Goal: Find contact information: Find contact information

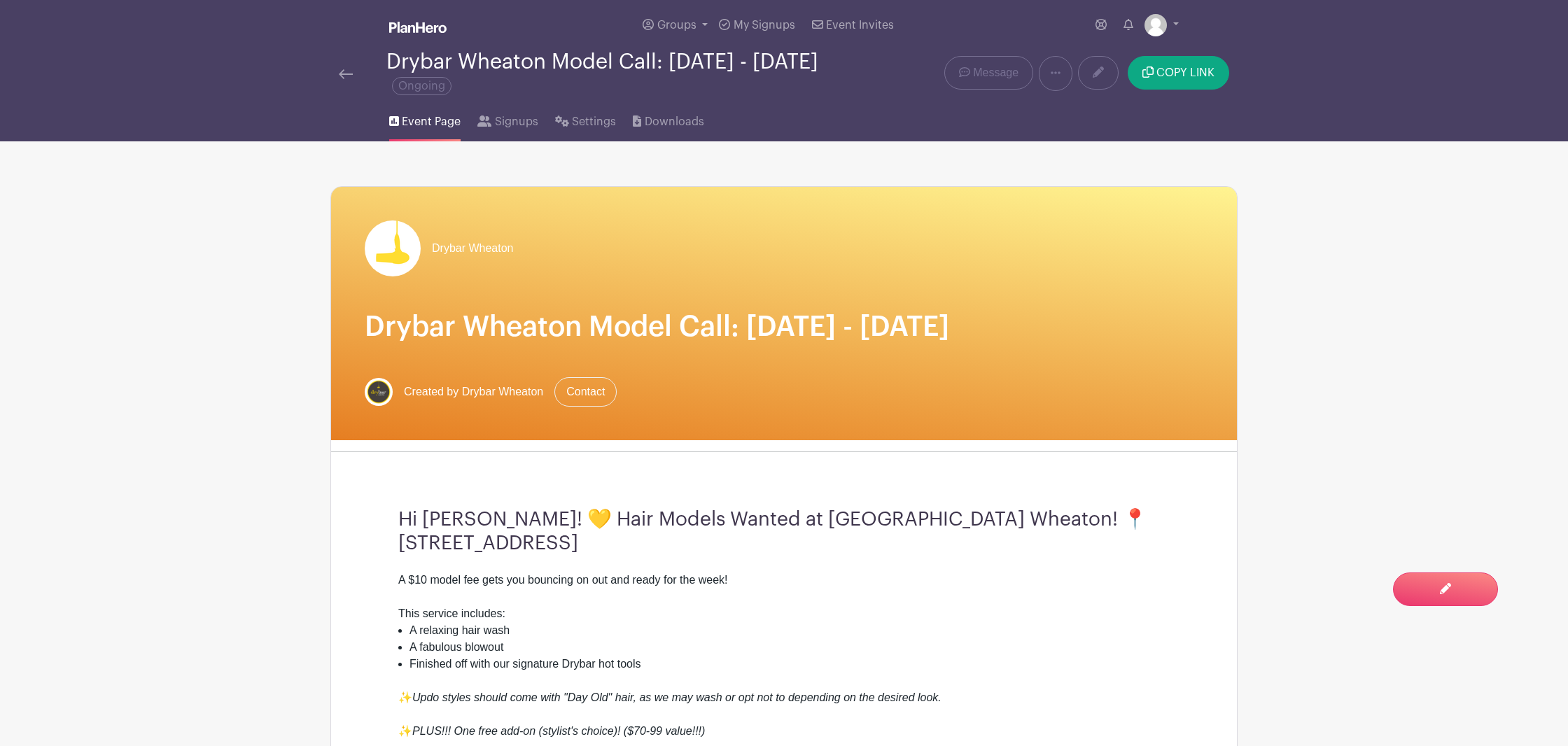
scroll to position [1173, 0]
click at [498, 127] on span "Signups" at bounding box center [516, 122] width 43 height 17
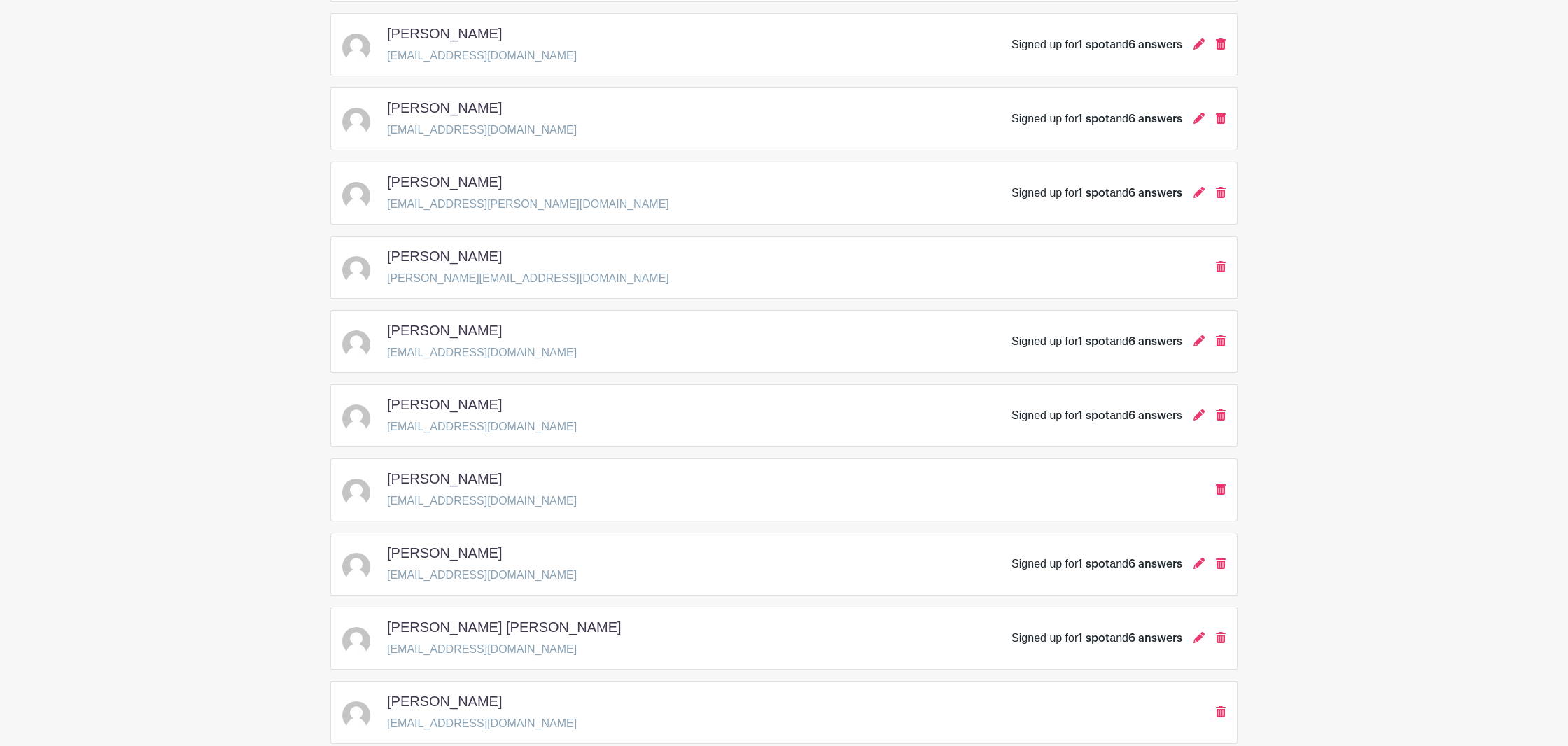
scroll to position [675, 0]
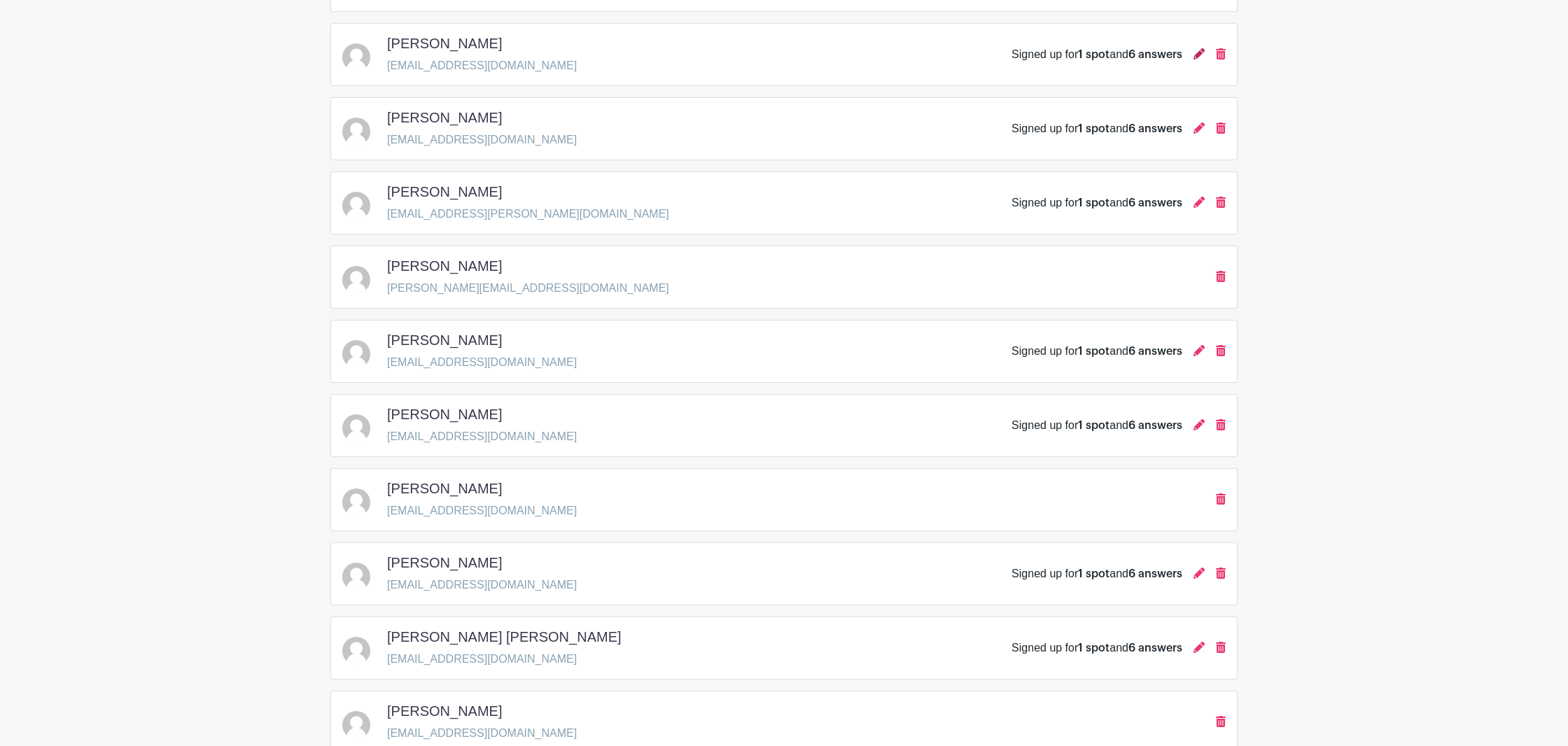
click at [1196, 57] on icon at bounding box center [1199, 54] width 11 height 11
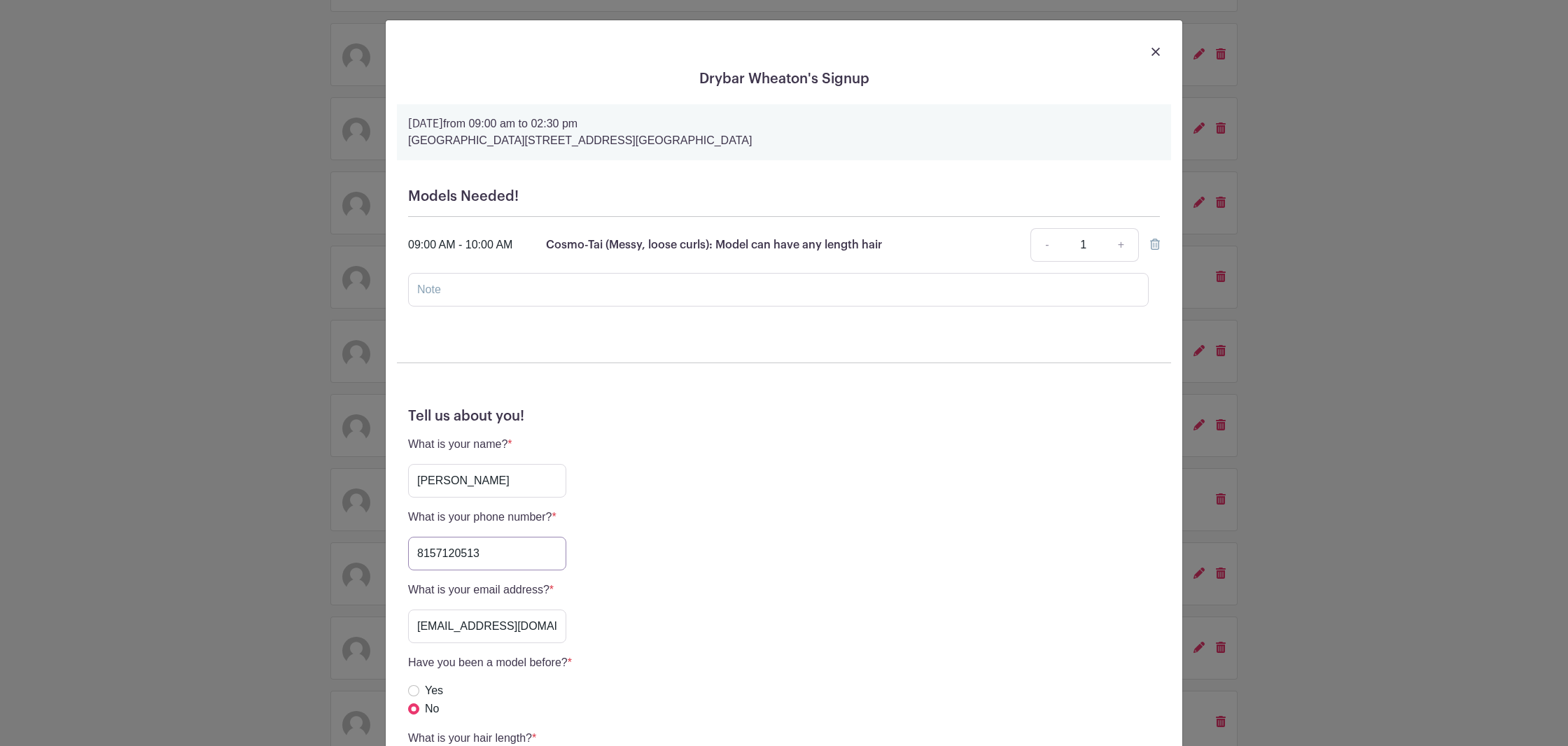
drag, startPoint x: 492, startPoint y: 560, endPoint x: 374, endPoint y: 557, distance: 118.0
click at [408, 557] on input "8157120513" at bounding box center [487, 554] width 158 height 34
drag, startPoint x: 1140, startPoint y: 53, endPoint x: 1158, endPoint y: 53, distance: 18.0
click at [1141, 53] on div at bounding box center [784, 51] width 774 height 40
click at [1158, 53] on img at bounding box center [1155, 52] width 8 height 8
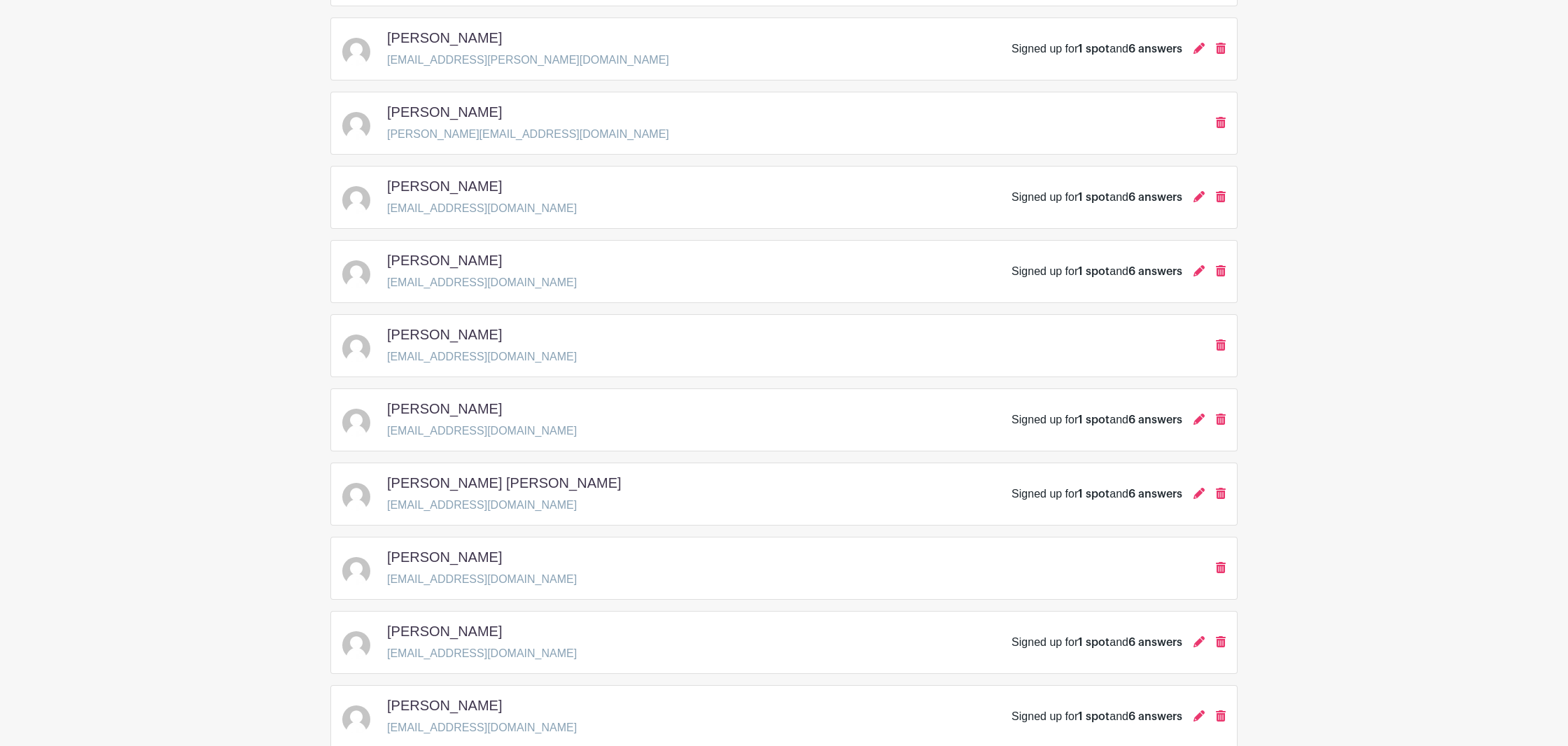
scroll to position [832, 0]
click at [1201, 419] on icon at bounding box center [1199, 418] width 11 height 11
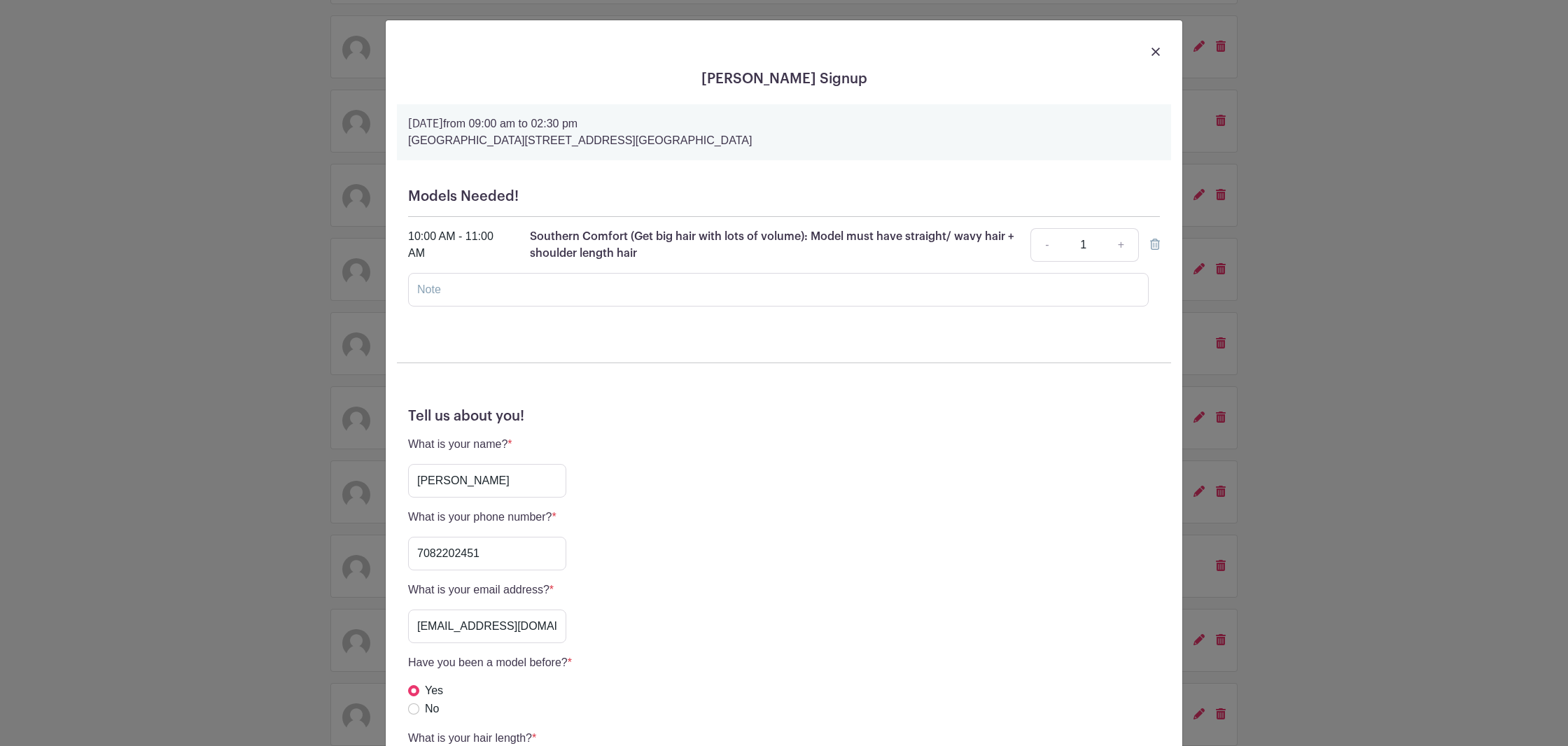
scroll to position [12, 0]
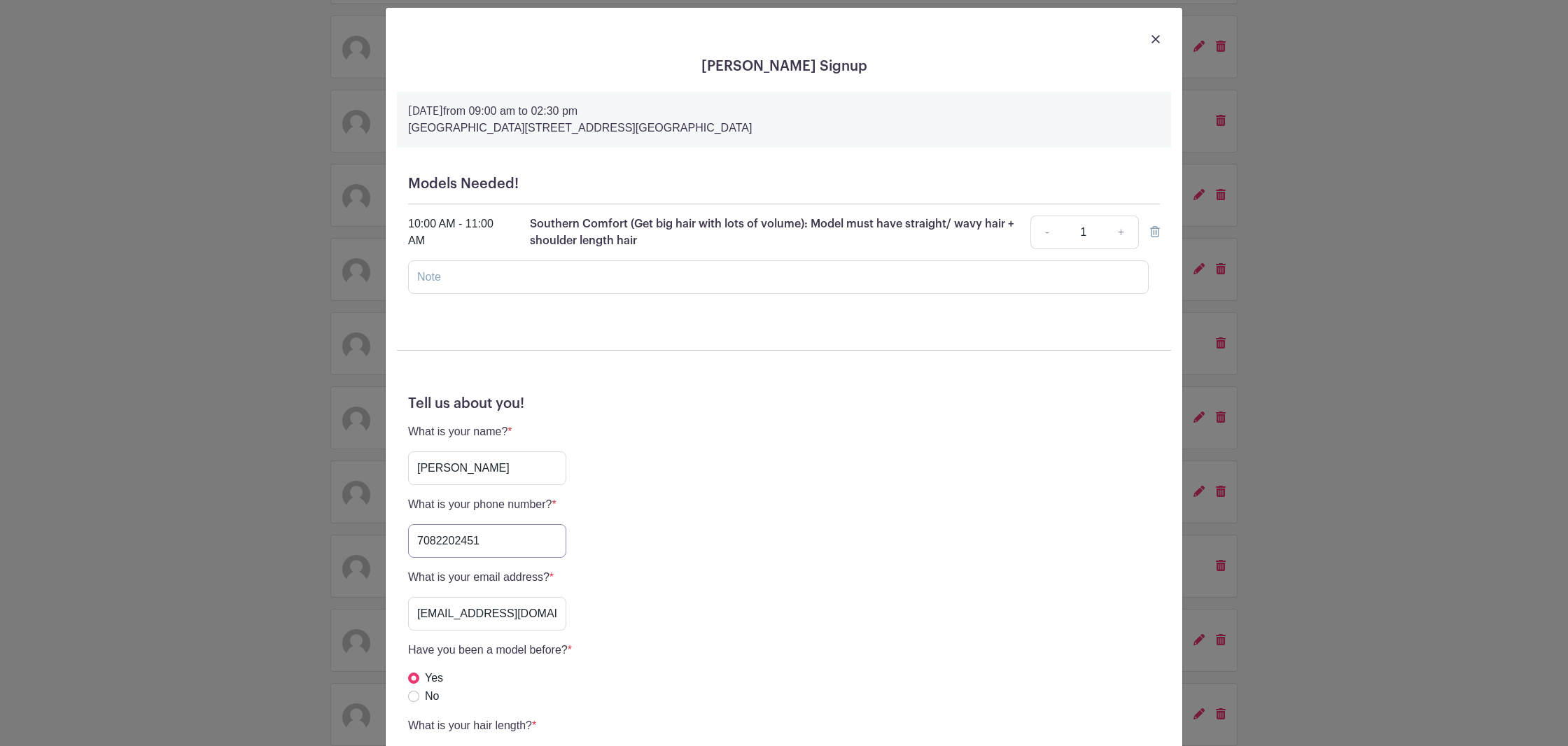
drag, startPoint x: 486, startPoint y: 542, endPoint x: 405, endPoint y: 542, distance: 81.0
click at [408, 542] on input "7082202451" at bounding box center [487, 542] width 158 height 34
click at [187, 319] on div "Liz Panella's Signup Friday, September 05, 2025 from 09:00 am to 02:30 pm Dryba…" at bounding box center [784, 373] width 1568 height 746
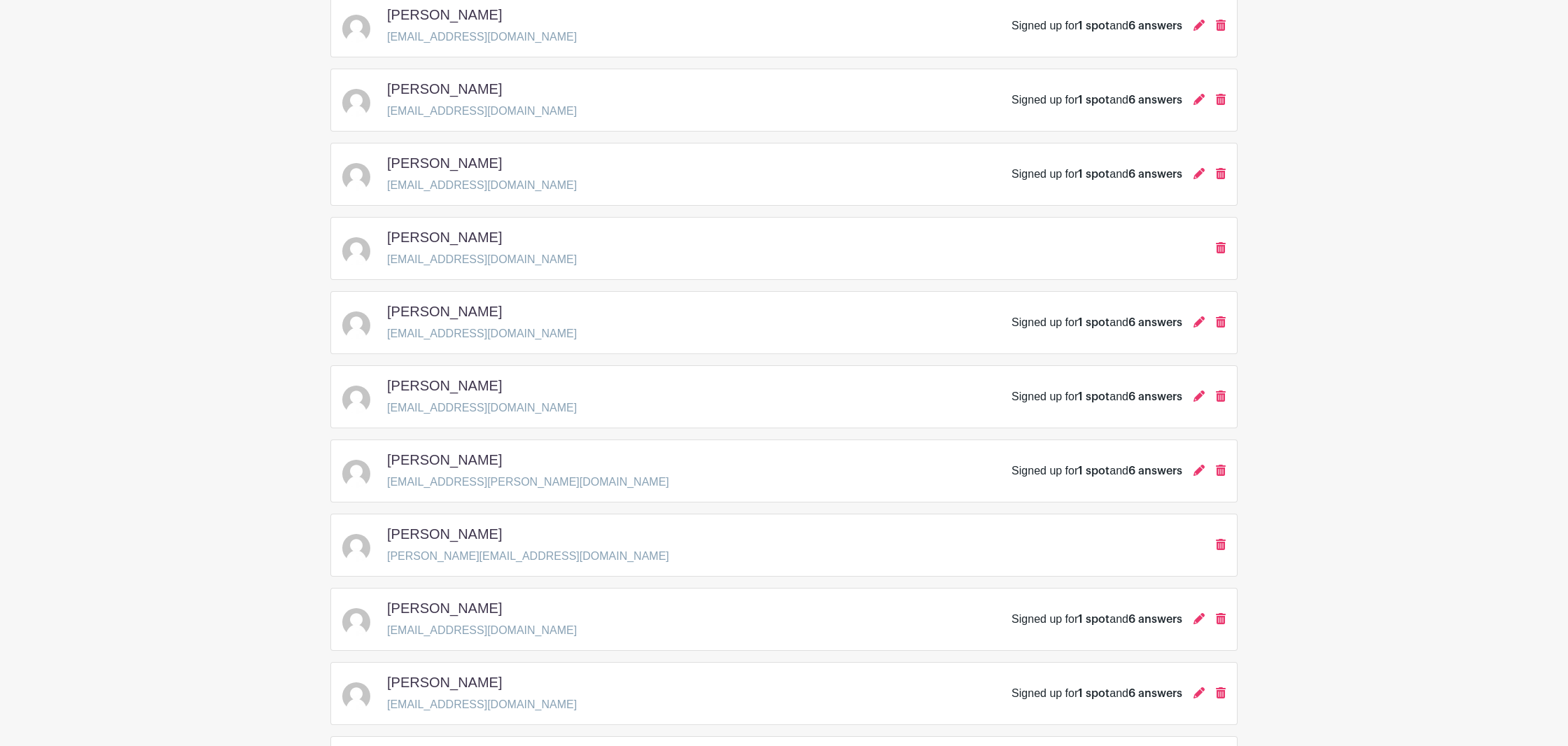
scroll to position [0, 0]
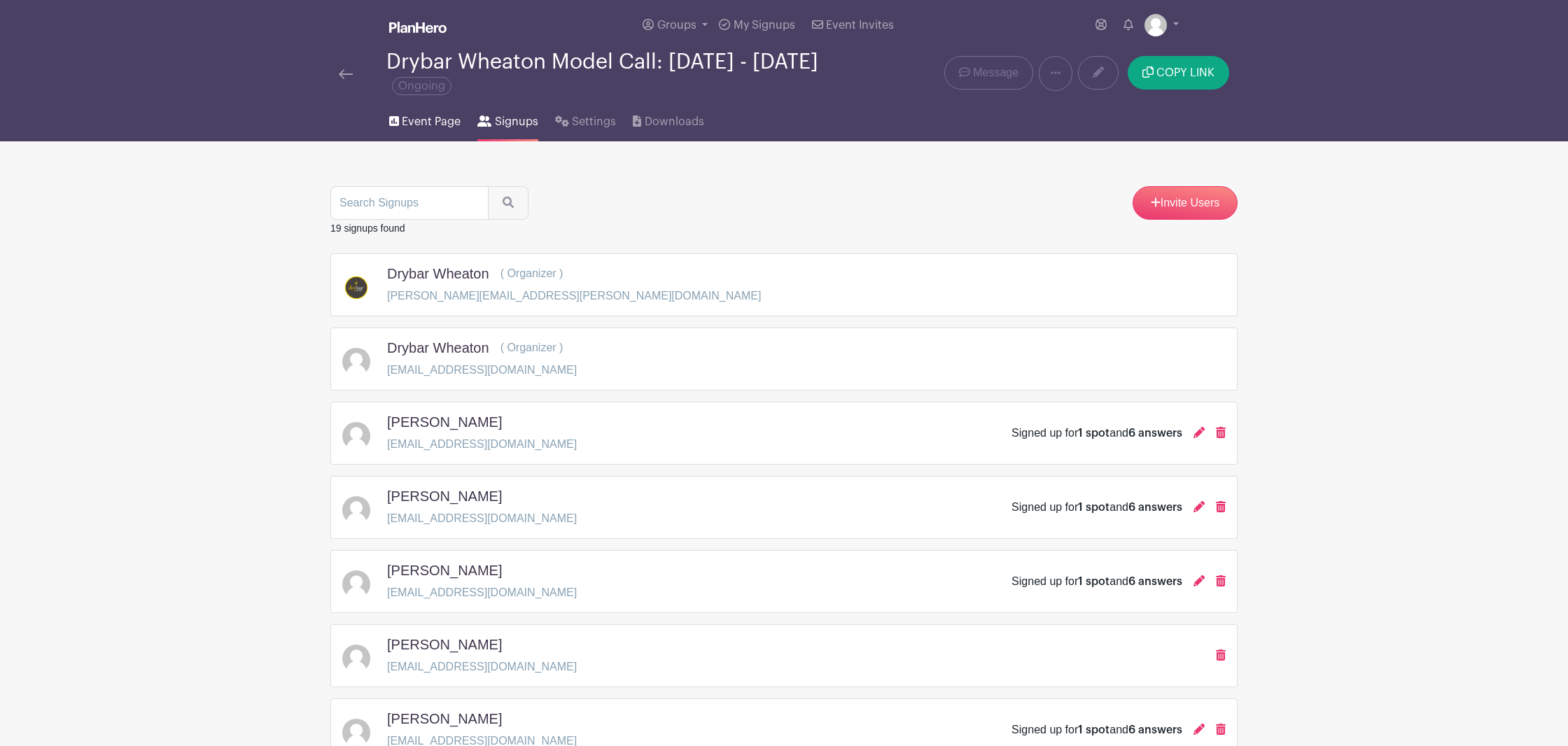
click at [436, 134] on link "Event Page" at bounding box center [425, 119] width 71 height 45
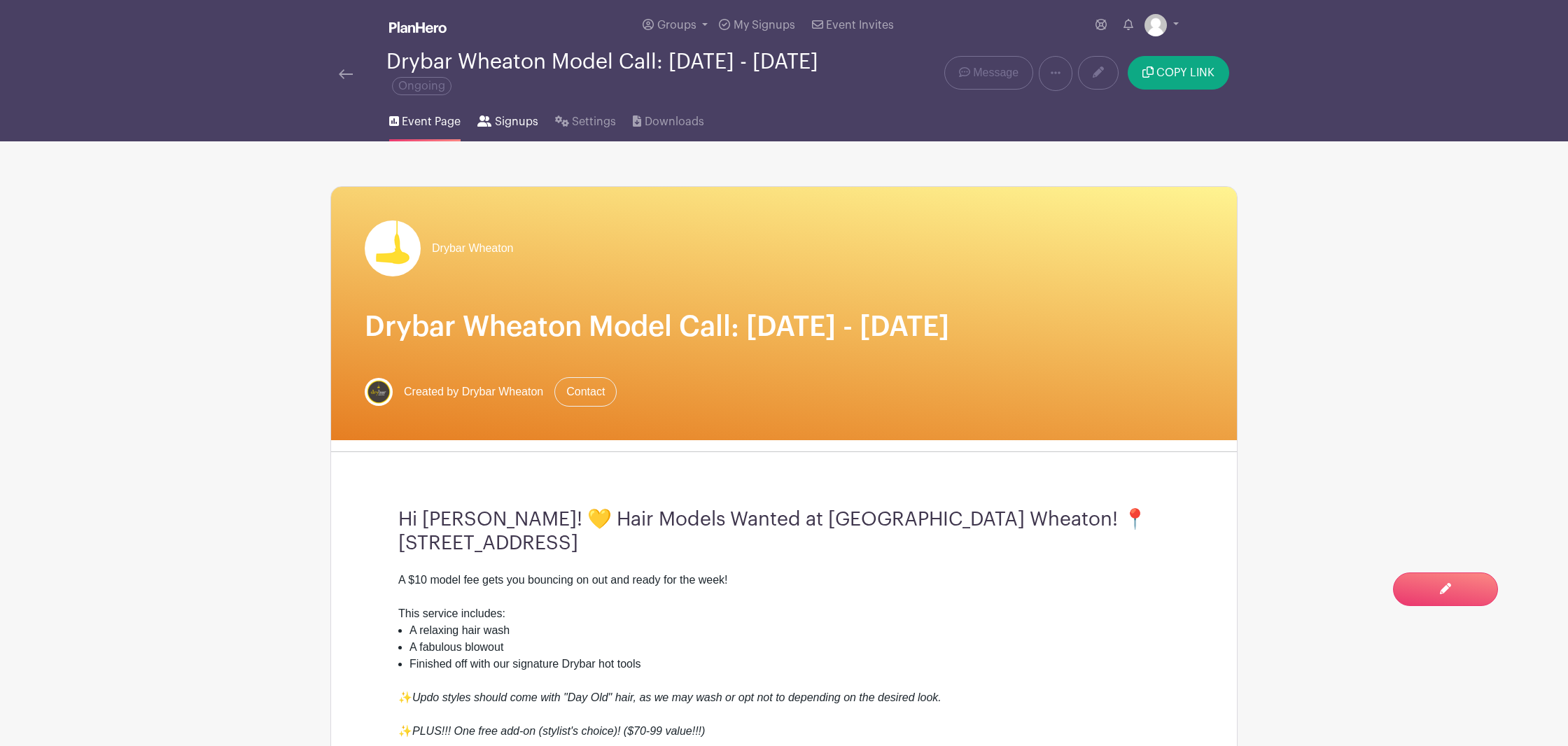
click at [514, 127] on span "Signups" at bounding box center [516, 122] width 43 height 17
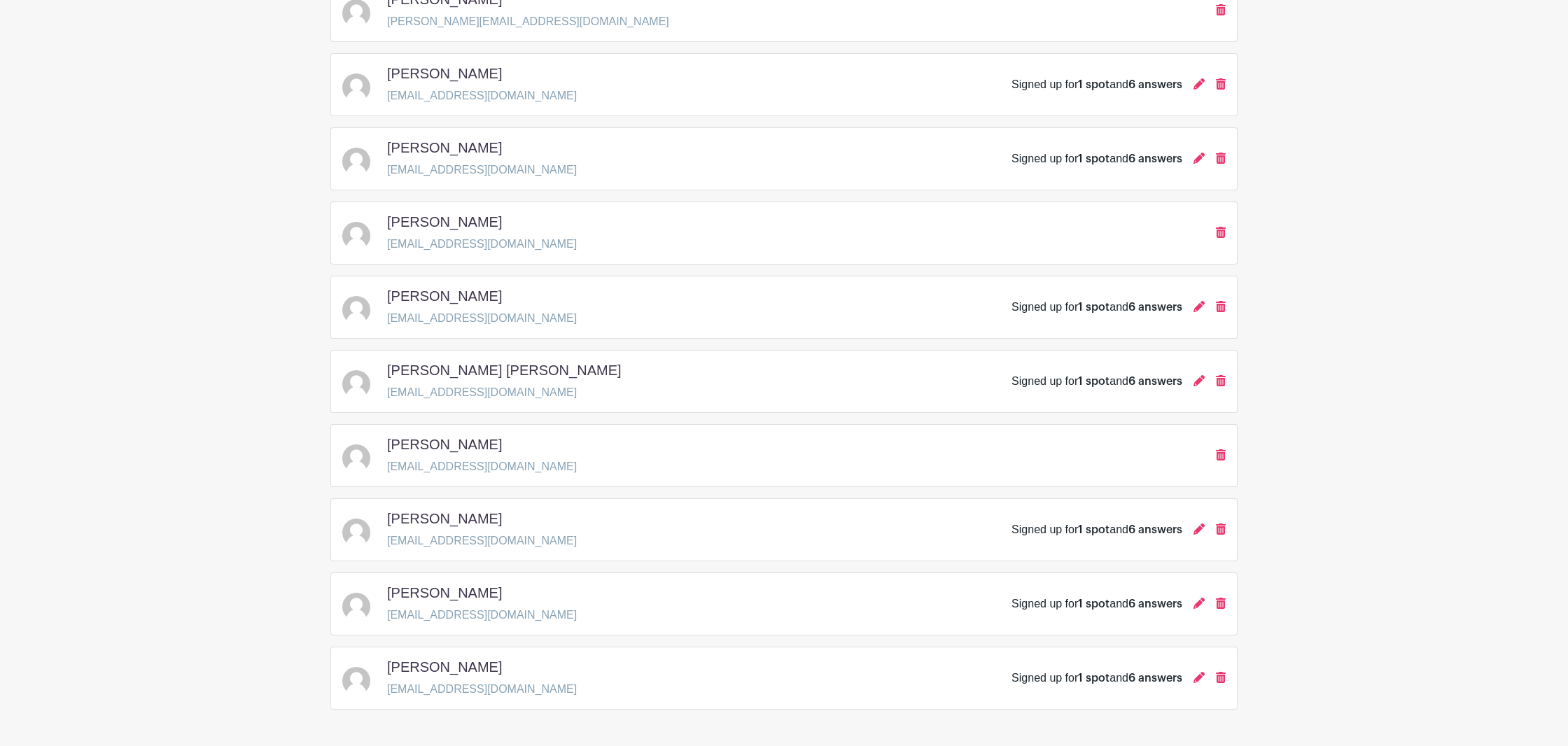
scroll to position [995, 0]
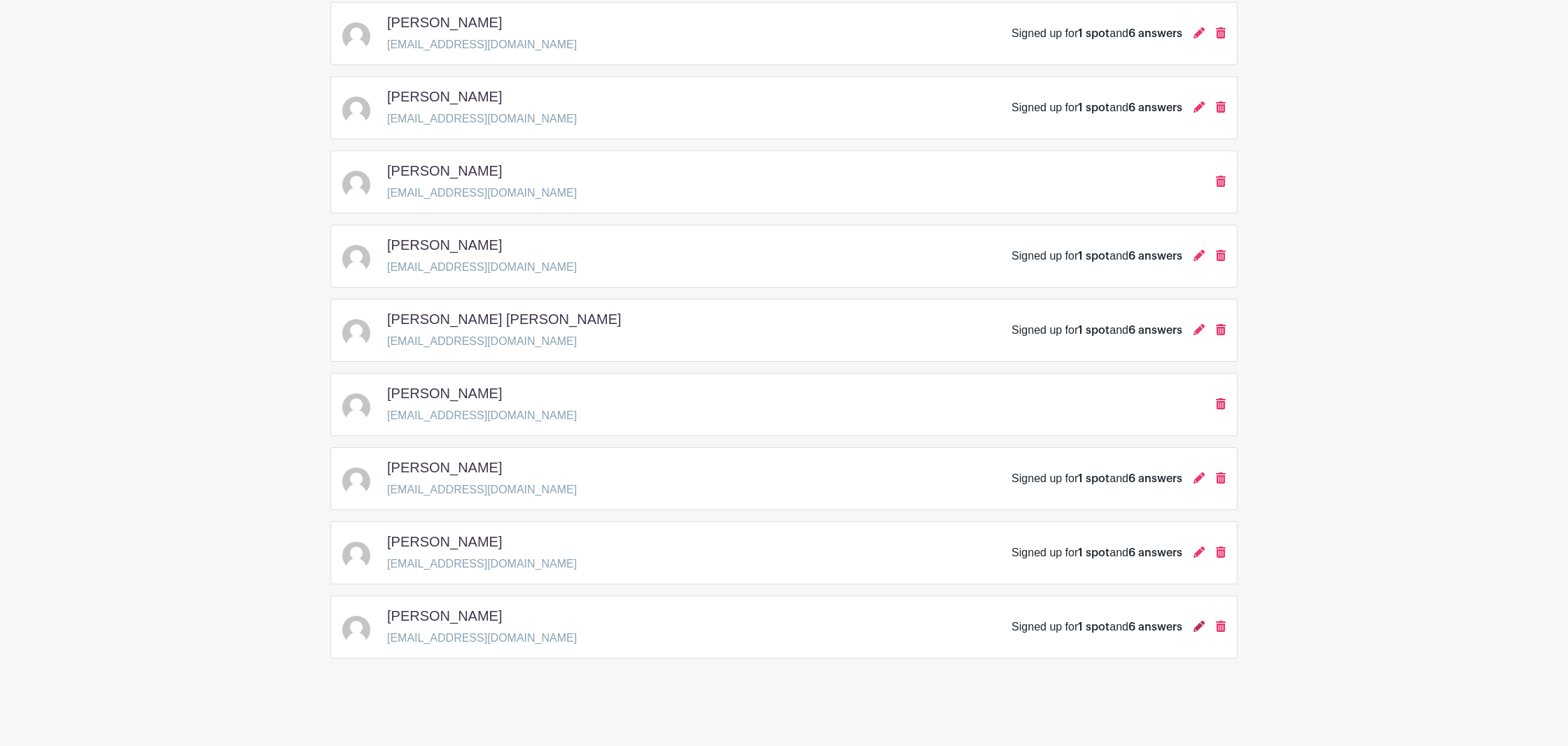
click at [1198, 632] on icon at bounding box center [1199, 627] width 11 height 11
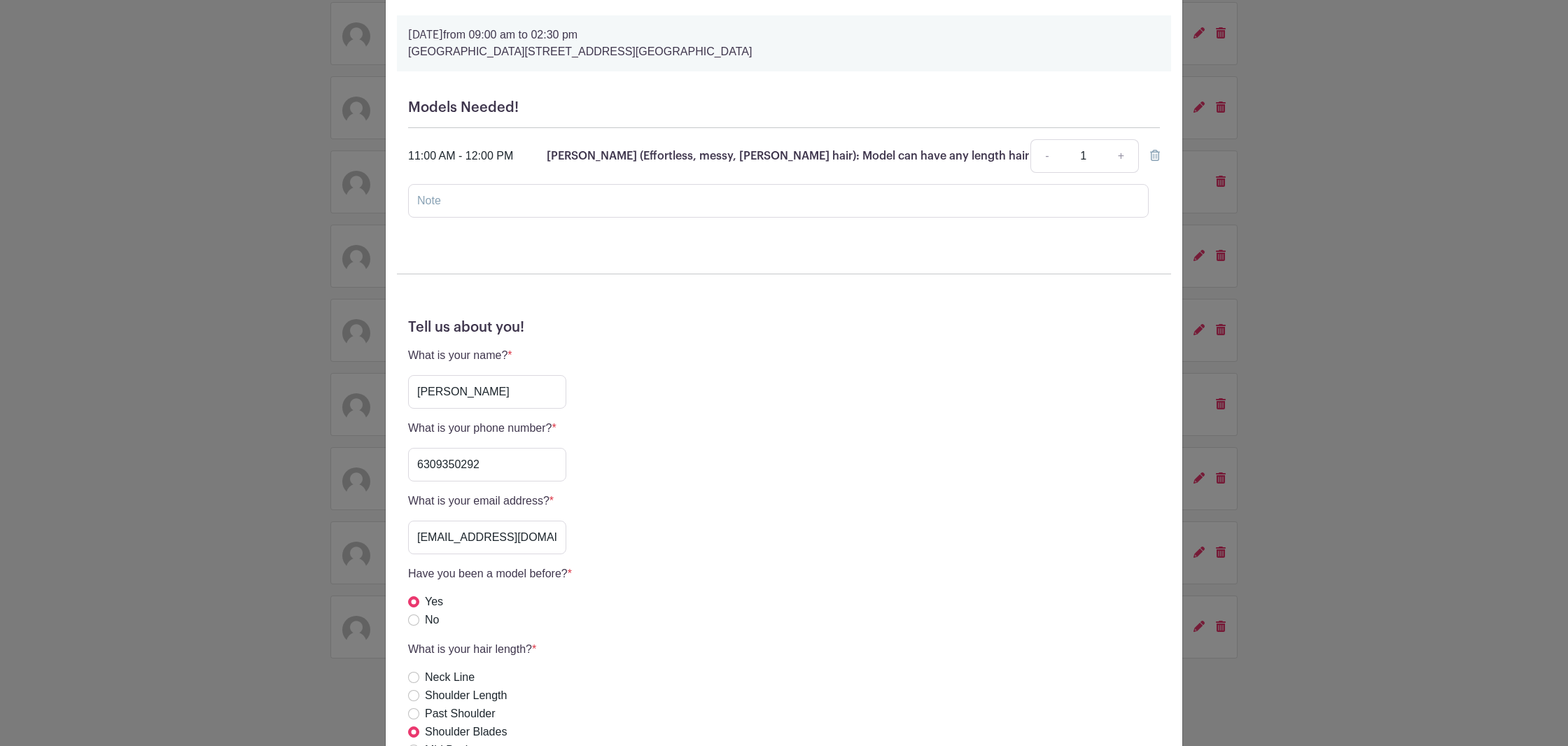
scroll to position [103, 0]
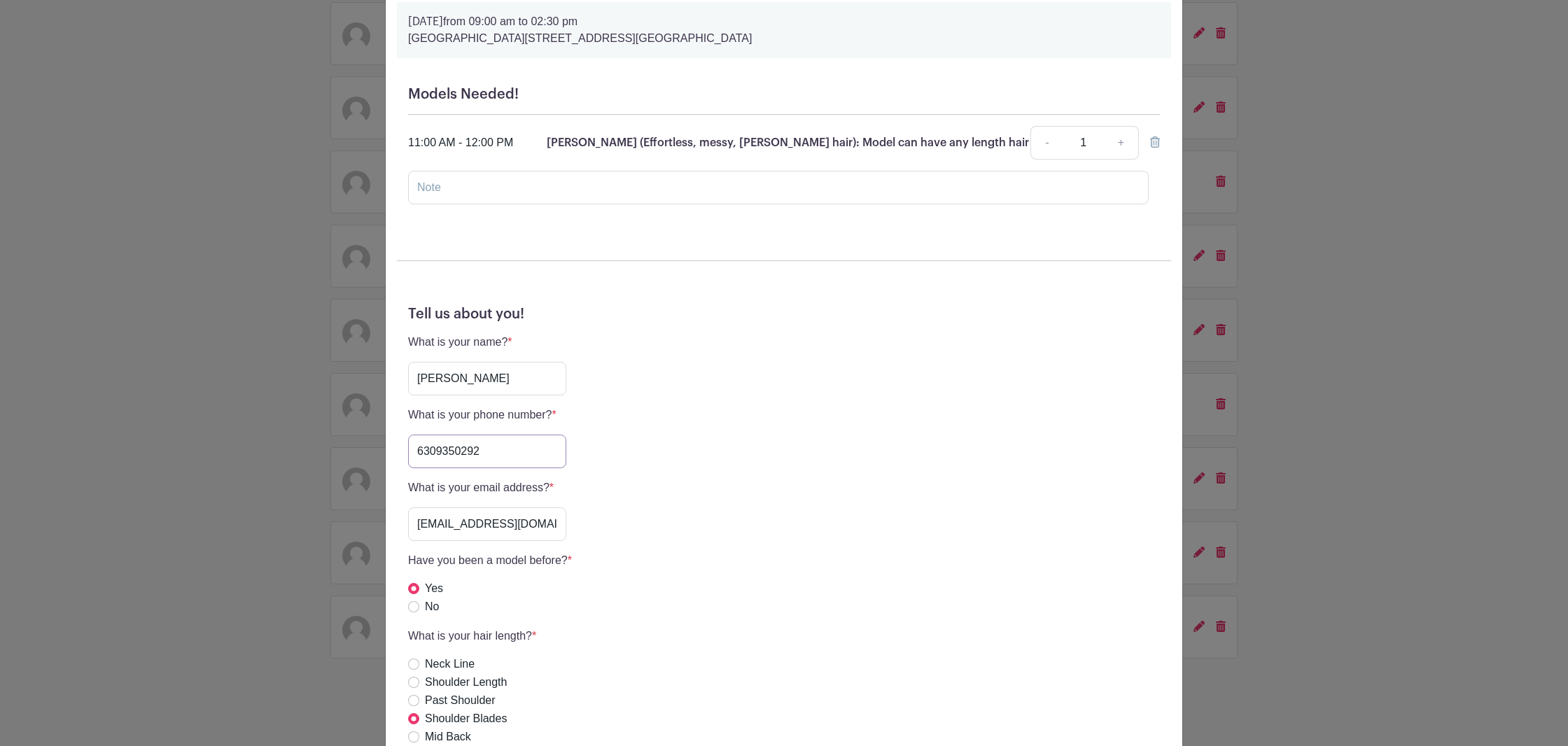
drag, startPoint x: 385, startPoint y: 445, endPoint x: 289, endPoint y: 431, distance: 97.0
click at [408, 435] on input "6309350292" at bounding box center [487, 452] width 158 height 34
